Goal: Use online tool/utility: Utilize a website feature to perform a specific function

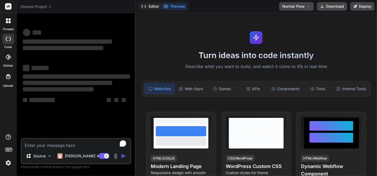
click at [143, 5] on icon at bounding box center [143, 6] width 5 height 5
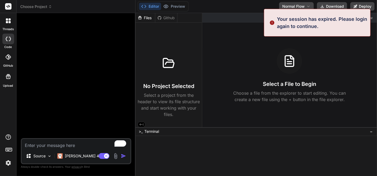
drag, startPoint x: 135, startPoint y: 61, endPoint x: 164, endPoint y: 64, distance: 29.8
click at [135, 64] on div "Bind AI Web Search Created with Pixso. Code Generator Source [PERSON_NAME] 4 S.…" at bounding box center [76, 94] width 119 height 163
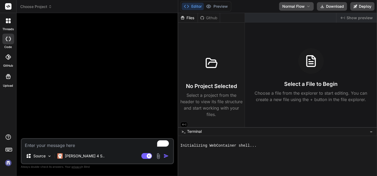
click at [13, 165] on img at bounding box center [8, 162] width 9 height 9
click at [73, 161] on div "[PERSON_NAME] 4 S.." at bounding box center [80, 157] width 51 height 13
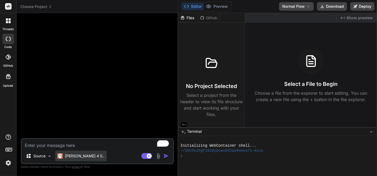
click at [76, 156] on p "[PERSON_NAME] 4 S.." at bounding box center [85, 155] width 40 height 5
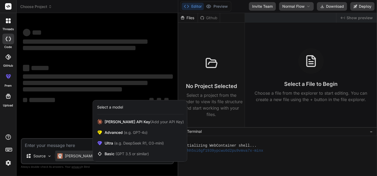
click at [70, 148] on div at bounding box center [188, 88] width 377 height 176
type textarea "x"
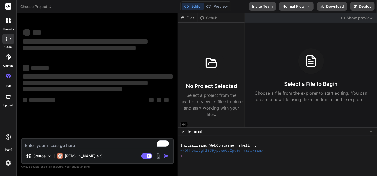
click at [70, 145] on textarea "To enrich screen reader interactions, please activate Accessibility in Grammarl…" at bounding box center [97, 144] width 151 height 10
paste textarea "Create a responsive image gallery that dynamically loads images from a set of U…"
type textarea "Create a responsive image gallery that dynamically loads images from a set of U…"
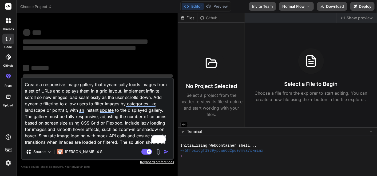
scroll to position [27, 0]
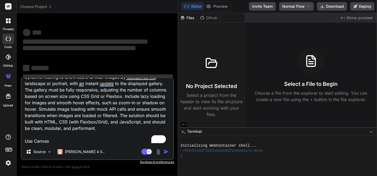
click at [70, 138] on textarea "Create a responsive image gallery that dynamically loads images from a set of U…" at bounding box center [97, 111] width 151 height 66
type textarea "x"
type textarea "Create a responsive image gallery that dynamically loads images from a set of U…"
type textarea "x"
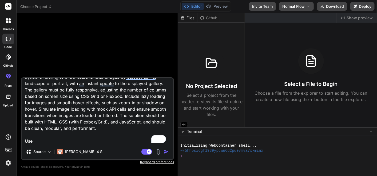
type textarea "Create a responsive image gallery that dynamically loads images from a set of U…"
type textarea "x"
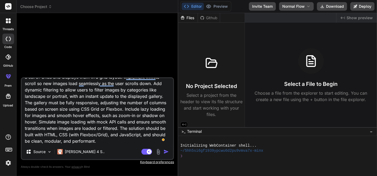
type textarea "Create a responsive image gallery that dynamically loads images from a set of U…"
type textarea "x"
type textarea "Create a responsive image gallery that dynamically loads images from a set of U…"
type textarea "x"
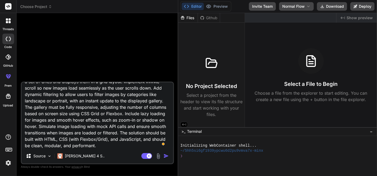
scroll to position [0, 0]
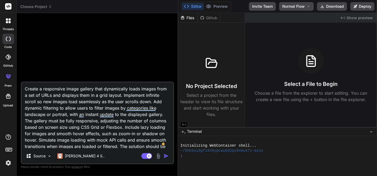
type textarea "Create a responsive image gallery that dynamically loads images from a set of U…"
click at [167, 155] on img "button" at bounding box center [165, 155] width 5 height 5
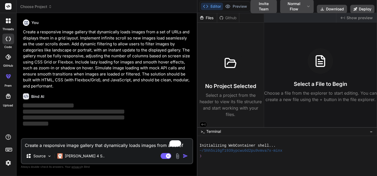
drag, startPoint x: 177, startPoint y: 100, endPoint x: 189, endPoint y: 101, distance: 11.8
click at [189, 101] on div "Bind AI Web Search Created with Pixso. Code Generator You Create a responsive i…" at bounding box center [107, 94] width 181 height 163
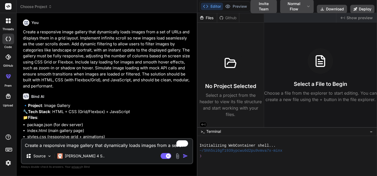
scroll to position [80, 0]
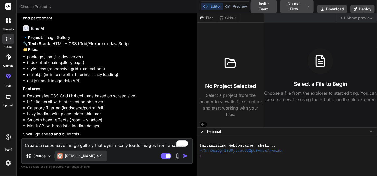
click at [75, 152] on div "[PERSON_NAME] 4 S.." at bounding box center [80, 156] width 51 height 11
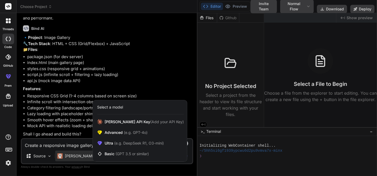
click at [75, 149] on div at bounding box center [188, 88] width 377 height 176
type textarea "x"
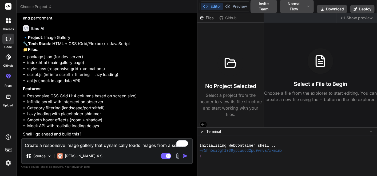
click at [73, 142] on textarea "Create a responsive image gallery that dynamically loads images from a set of U…" at bounding box center [107, 144] width 171 height 10
type textarea "G"
type textarea "x"
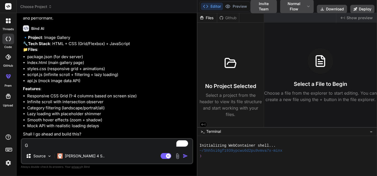
type textarea "Go"
type textarea "x"
type textarea "Go"
type textarea "x"
type textarea "Go o"
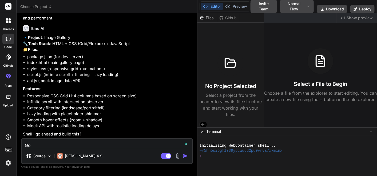
type textarea "x"
type textarea "Go on"
type textarea "x"
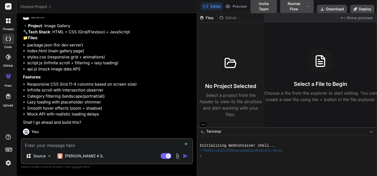
scroll to position [135, 0]
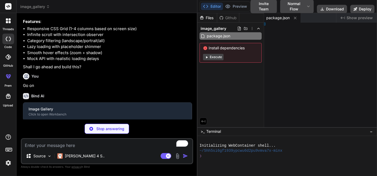
type textarea "x"
type textarea ">"
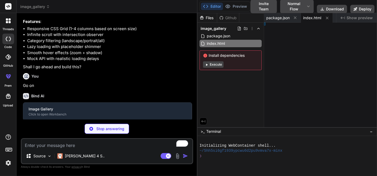
type textarea "x"
type textarea "} }"
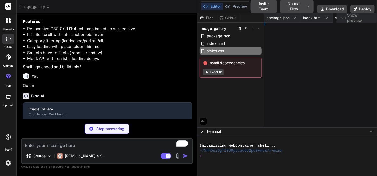
type textarea "x"
type textarea "} }"
type textarea "x"
type textarea "PI;"
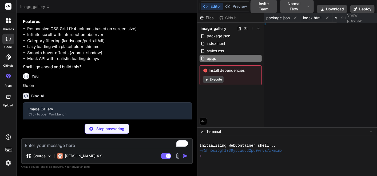
type textarea "x"
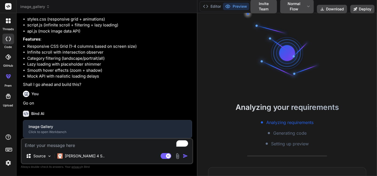
type textarea "// Initialize gallery when DOM is loaded document.addEventListener('DOMContentL…"
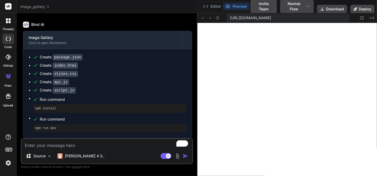
scroll to position [298, 0]
type textarea "x"
type textarea "('DOMContentLoaded', () => { new ImageGallery(); });"
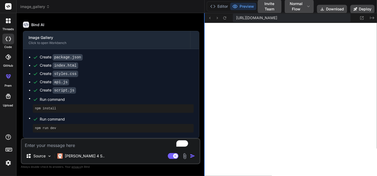
scroll to position [212, 0]
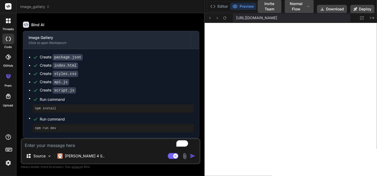
type textarea "x"
type textarea "() => { new ImageGallery(); });"
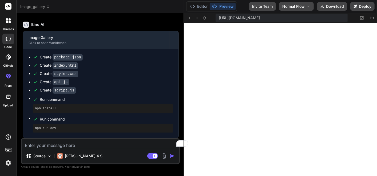
type textarea "x"
type textarea "});"
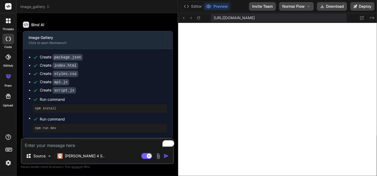
type textarea "x"
type textarea "} } // Initialize gallery when [PERSON_NAME] is loaded document.addEventListene…"
type textarea "x"
type textarea "// Initialize gallery when DOM is loaded document.addEventListener('DOMContentL…"
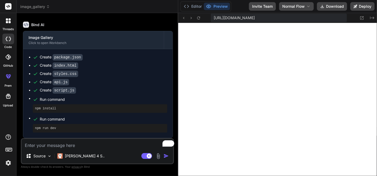
scroll to position [236, 0]
type textarea "x"
type textarea "// Initialize gallery when DOM is loaded document.addEventListener('DOMContentL…"
type textarea "x"
type textarea "new ImageGallery(); });"
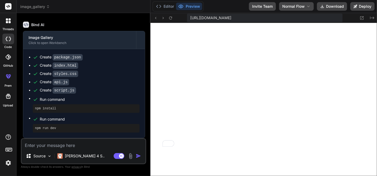
type textarea "x"
type textarea "// Initialize gallery when DOM is loaded document.addEventListener('DOMContentL…"
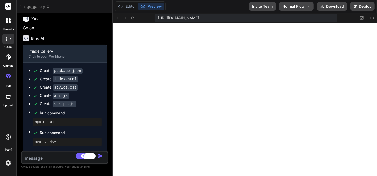
scroll to position [0, 0]
type textarea "x"
type textarea "// Initialize gallery when DOM is loaded document.addEventListener('DOMContentL…"
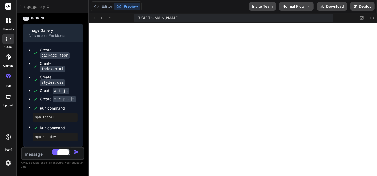
drag, startPoint x: 196, startPoint y: 79, endPoint x: 43, endPoint y: 94, distance: 153.7
click at [43, 94] on div "Bind AI Web Search Created with Pixso. Code Generator You Create a responsive i…" at bounding box center [53, 94] width 72 height 163
click at [363, 7] on button "Deploy" at bounding box center [362, 6] width 24 height 9
click at [364, 9] on button "Deploy" at bounding box center [362, 6] width 24 height 9
click at [105, 4] on button "Editor" at bounding box center [103, 6] width 22 height 7
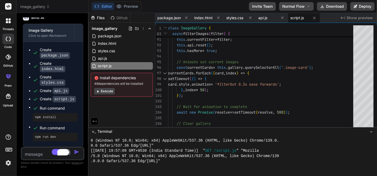
click at [105, 94] on button "Execute" at bounding box center [104, 91] width 21 height 6
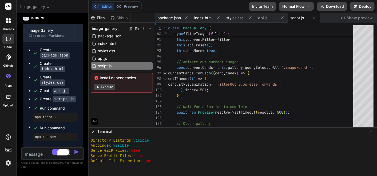
scroll to position [316, 0]
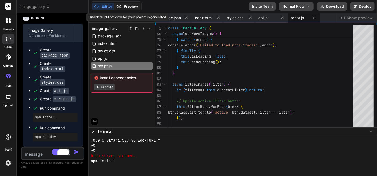
click at [124, 3] on button "Preview" at bounding box center [127, 6] width 26 height 7
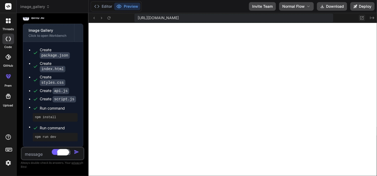
click at [362, 17] on icon at bounding box center [361, 17] width 3 height 3
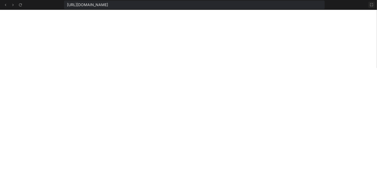
click at [369, 6] on icon at bounding box center [371, 5] width 4 height 4
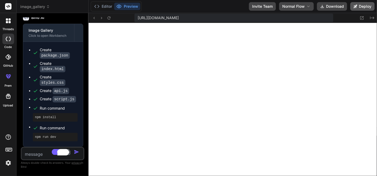
click at [354, 7] on icon at bounding box center [355, 7] width 4 height 4
click at [363, 7] on button "Deploy" at bounding box center [362, 6] width 24 height 9
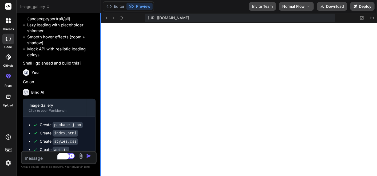
type textarea "x"
type textarea "// Initialize gallery when DOM is loaded document.addEventListener('DOMContentL…"
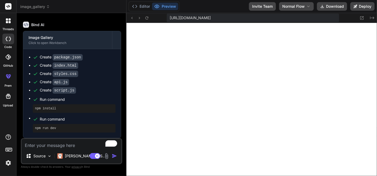
type textarea "x"
type textarea "} } // Initialize gallery when [PERSON_NAME] is loaded document.addEventListene…"
type textarea "x"
type textarea "return str.charAt(0).toUpperCase() + str.slice(1); } } // Initialize gallery wh…"
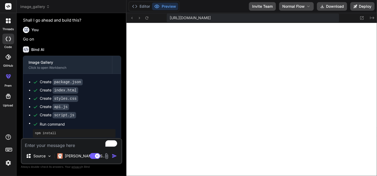
type textarea "x"
type textarea "// Initialize gallery when DOM is loaded document.addEventListener('DOMContentL…"
type textarea "x"
type textarea "return str.charAt(0).toUpperCase() + str.slice(1); } } // Initialize gallery wh…"
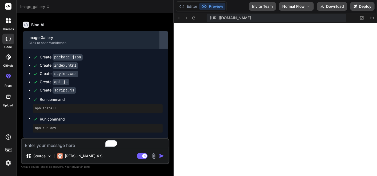
type textarea "x"
type textarea "// Initialize gallery when DOM is loaded document.addEventListener('DOMContentL…"
type textarea "x"
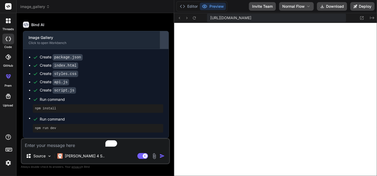
type textarea "capitalizeFirst(str) { return str.charAt(0).toUpperCase() + str.slice(1); } } /…"
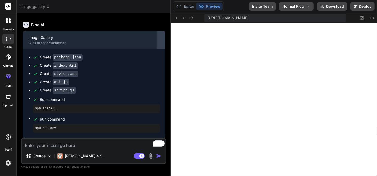
drag, startPoint x: 88, startPoint y: 31, endPoint x: 161, endPoint y: 35, distance: 73.7
click at [161, 35] on div "Bind AI Web Search Created with Pixso. Code Generator You Create a responsive i…" at bounding box center [94, 94] width 154 height 163
click at [62, 147] on textarea "To enrich screen reader interactions, please activate Accessibility in Grammarl…" at bounding box center [94, 144] width 144 height 10
type textarea "L"
type textarea "x"
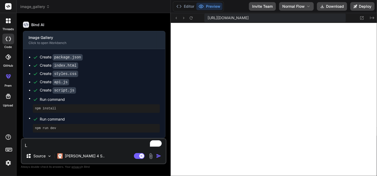
type textarea "Lo"
type textarea "x"
type textarea "Loo"
type textarea "x"
type textarea "Look"
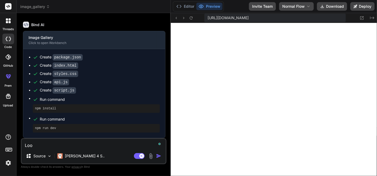
type textarea "x"
type textarea "Looki"
type textarea "x"
type textarea "Lookin"
type textarea "x"
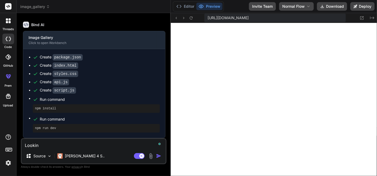
type textarea "Looking"
type textarea "x"
type textarea "Looking"
type textarea "x"
type textarea "Looking g"
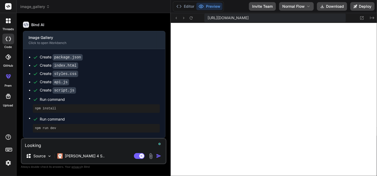
type textarea "x"
type textarea "Looking go"
type textarea "x"
type textarea "Looking goo"
type textarea "x"
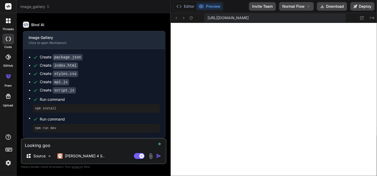
type textarea "Looking good"
type textarea "x"
type textarea "Looking good,"
type textarea "x"
type textarea "Looking good,"
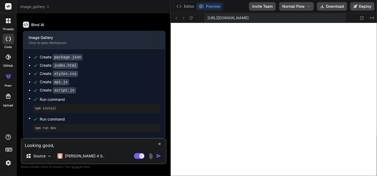
type textarea "x"
type textarea "Looking good, a"
type textarea "x"
type textarea "Looking good, al"
type textarea "x"
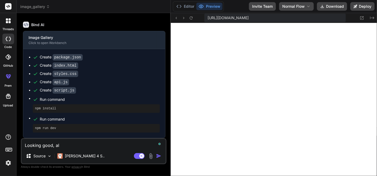
type textarea "Looking good, all"
type textarea "x"
type textarea "Looking good, all"
type textarea "x"
type textarea "Looking good, all s"
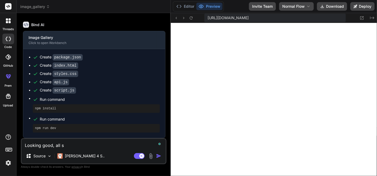
type textarea "x"
type textarea "Looking good, all se"
type textarea "x"
type textarea "Looking good, all set"
type textarea "x"
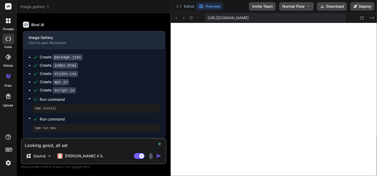
type textarea "Looking good, all set."
type textarea "x"
type textarea "Looking good, all set."
type textarea "x"
type textarea "Looking good, all set. B"
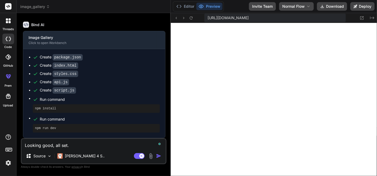
type textarea "x"
type textarea "Looking good, all set. Bu"
type textarea "x"
type textarea "Looking good, all set. But"
type textarea "x"
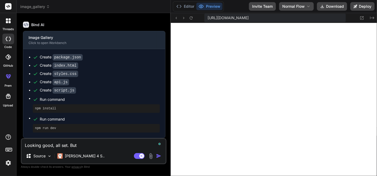
type textarea "Looking good, all set. But"
type textarea "x"
type textarea "Looking good, all set. But t"
type textarea "x"
type textarea "Looking good, all set. But te"
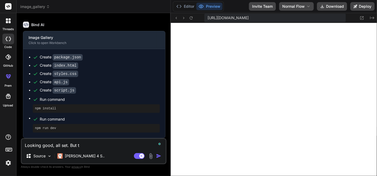
type textarea "x"
type textarea "Looking good, all set. But t"
type textarea "x"
type textarea "Looking good, all set. But th"
type textarea "x"
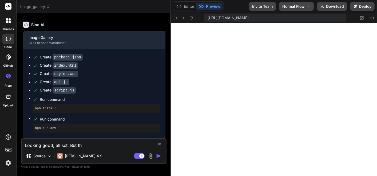
type textarea "Looking good, all set. But the"
type textarea "x"
type textarea "Looking good, all set. But the"
type textarea "x"
type textarea "Looking good, all set. But the i"
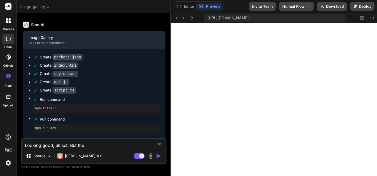
type textarea "x"
type textarea "Looking good, all set. But the im"
type textarea "x"
type textarea "Looking good, all set. But the ima"
type textarea "x"
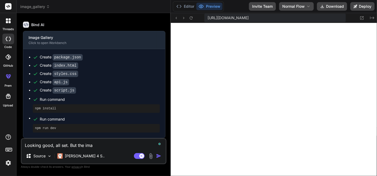
type textarea "Looking good, all set. But the imag"
type textarea "x"
type textarea "Looking good, all set. But the image"
type textarea "x"
type textarea "Looking good, all set. But the images"
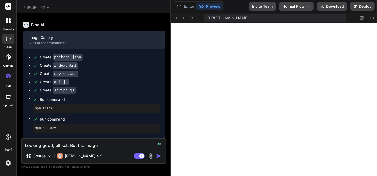
type textarea "x"
type textarea "Looking good, all set. But the images"
type textarea "x"
type textarea "Looking good, all set. But the images a"
type textarea "x"
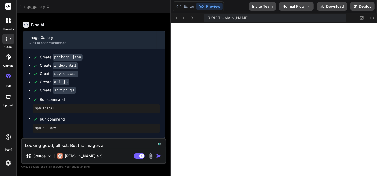
type textarea "Looking good, all set. But the images ar"
type textarea "x"
type textarea "Looking good, all set. But the images are"
type textarea "x"
type textarea "Looking good, all set. But the images aren"
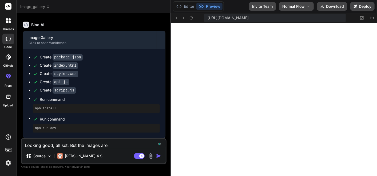
type textarea "x"
type textarea "Looking good, all set. But the images aren'"
type textarea "x"
type textarea "Looking good, all set. But the images aren't"
type textarea "x"
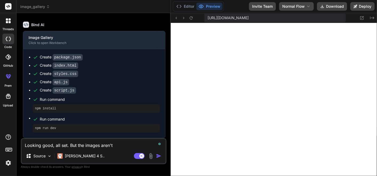
type textarea "Looking good, all set. But the images aren't"
type textarea "x"
type textarea "Looking good, all set. But the images aren't l"
type textarea "x"
type textarea "Looking good, all set. But the images aren't lo"
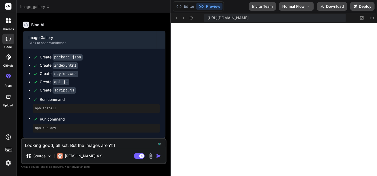
type textarea "x"
type textarea "Looking good, all set. But the images aren't loa"
type textarea "x"
type textarea "Looking good, all set. But the images aren't load"
type textarea "x"
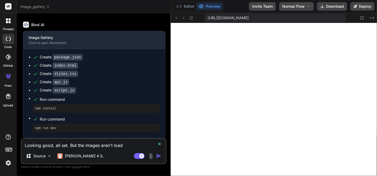
type textarea "Looking good, all set. But the images aren't loadi"
type textarea "x"
type textarea "Looking good, all set. But the images aren't loadig"
type textarea "x"
type textarea "Looking good, all set. But the images aren't loadi"
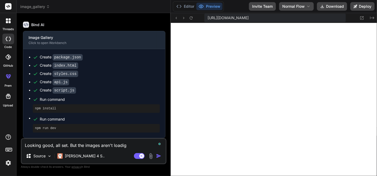
type textarea "x"
type textarea "Looking good, all set. But the images aren't loadin"
type textarea "x"
type textarea "Looking good, all set. But the images aren't loading"
type textarea "x"
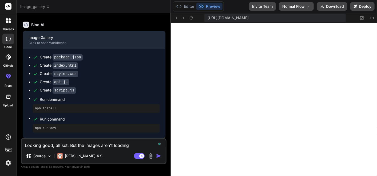
type textarea "Looking good, all set. But the images aren't loading."
type textarea "x"
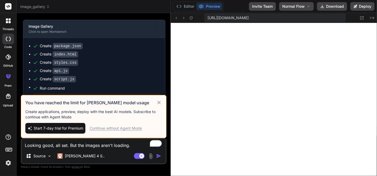
type textarea "Looking good, all set. But the images aren't loading."
click at [159, 103] on icon at bounding box center [158, 102] width 3 height 3
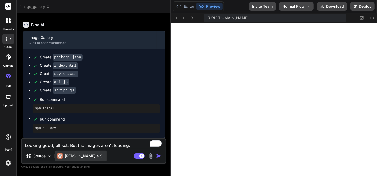
click at [70, 161] on div "[PERSON_NAME] 4 S.." at bounding box center [80, 156] width 51 height 11
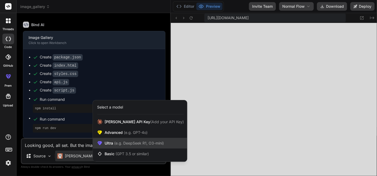
click at [133, 141] on span "Ultra (e.g. DeepSeek R1, O3-mini)" at bounding box center [134, 143] width 59 height 5
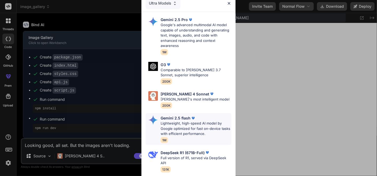
click at [195, 124] on p "Lightweight, high-speed AI model by Google optimized for fast on-device tasks w…" at bounding box center [196, 129] width 71 height 16
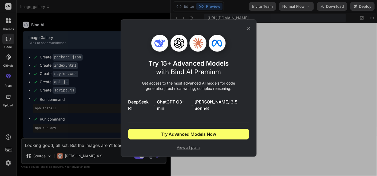
click at [248, 29] on icon at bounding box center [249, 28] width 6 height 6
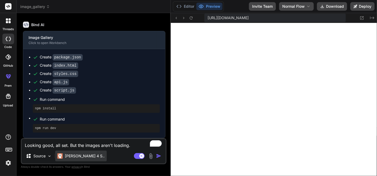
click at [68, 157] on p "[PERSON_NAME] 4 S.." at bounding box center [85, 155] width 40 height 5
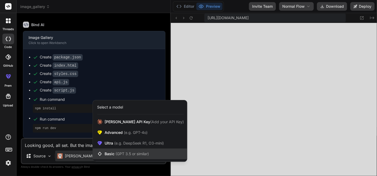
click at [127, 153] on span "(GPT 3.5 or similar)" at bounding box center [131, 153] width 33 height 5
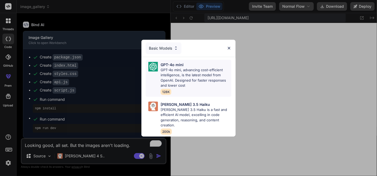
click at [197, 76] on p "GPT-4o mini, advancing cost-efficient intelligence, is the latest model from Op…" at bounding box center [196, 77] width 71 height 21
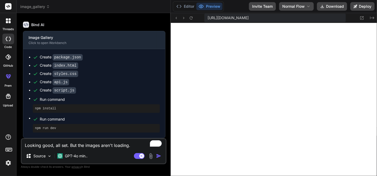
click at [121, 149] on div "Looking good, all set. But the images aren't loading. Source GPT-4o min.. Agent…" at bounding box center [94, 151] width 146 height 26
click at [121, 146] on textarea "Looking good, all set. But the images aren't loading." at bounding box center [94, 144] width 144 height 10
type textarea "x"
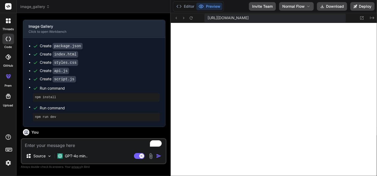
scroll to position [279, 0]
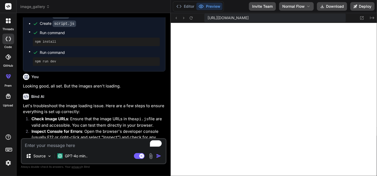
type textarea "x"
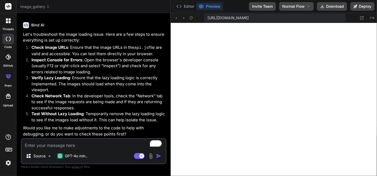
click at [96, 147] on textarea "To enrich screen reader interactions, please activate Accessibility in Grammarl…" at bounding box center [94, 144] width 144 height 10
type textarea "Y"
type textarea "x"
type textarea "Ye"
type textarea "x"
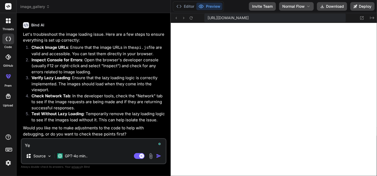
type textarea "Yes"
type textarea "x"
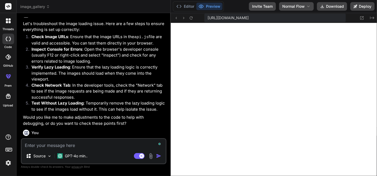
scroll to position [416, 0]
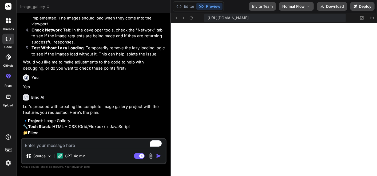
type textarea "x"
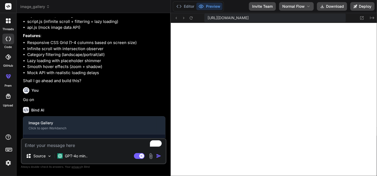
scroll to position [186, 0]
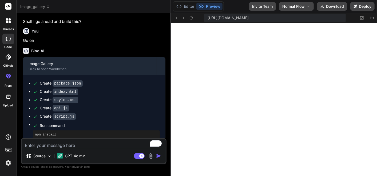
click at [48, 94] on div "Create index.html" at bounding box center [59, 92] width 38 height 6
click at [46, 111] on div "Create api.js" at bounding box center [54, 108] width 29 height 6
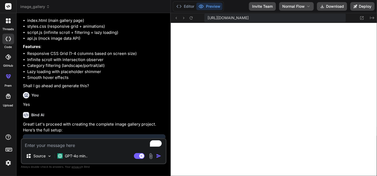
scroll to position [667, 0]
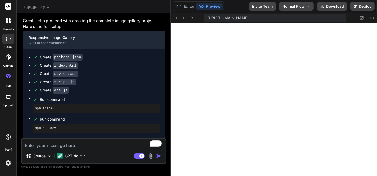
click at [36, 93] on icon at bounding box center [35, 89] width 5 height 5
click at [40, 59] on div "Create package.json" at bounding box center [61, 57] width 43 height 6
click at [372, 17] on icon "Created with Pixso." at bounding box center [372, 18] width 4 height 4
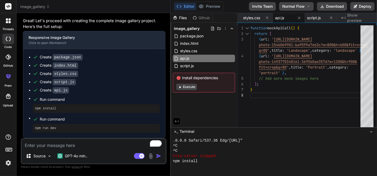
click at [189, 85] on button "Execute" at bounding box center [186, 87] width 21 height 6
click at [191, 85] on button "Execute" at bounding box center [186, 87] width 21 height 6
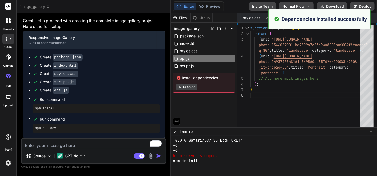
drag, startPoint x: 170, startPoint y: 109, endPoint x: 241, endPoint y: 95, distance: 72.7
click at [200, 105] on div "image_gallery Created with Pixso. Bind AI Web Search Created with Pixso. Code G…" at bounding box center [197, 88] width 360 height 176
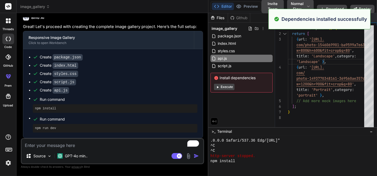
click at [327, 65] on div "function mockApiCall ( ) { return [ { url : ' [URL]. com/photo-1546069901-ba959…" at bounding box center [327, 77] width 79 height 104
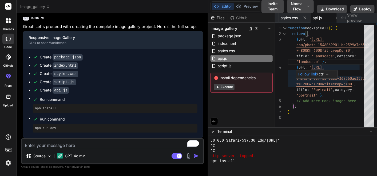
click at [322, 41] on div "function mockApiCall ( ) { return [ { url : ' [URL]. com/photo-1546069901-ba959…" at bounding box center [327, 77] width 79 height 104
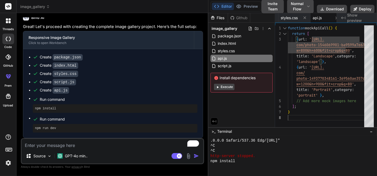
click at [297, 113] on div "function mockApiCall ( ) { return [ { url : ' [URL]. com/photo-1546069901-ba959…" at bounding box center [327, 77] width 79 height 104
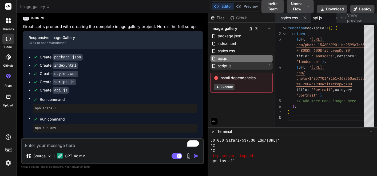
click at [228, 67] on span "script.js" at bounding box center [224, 66] width 15 height 6
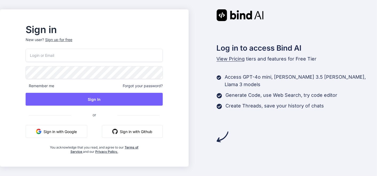
click at [87, 128] on button "Sign in with Google" at bounding box center [57, 131] width 62 height 13
